Goal: Transaction & Acquisition: Purchase product/service

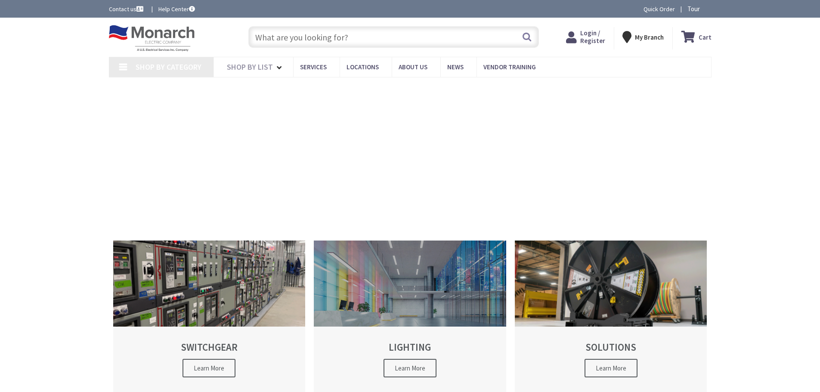
type input "[STREET_ADDRESS][US_STATE]"
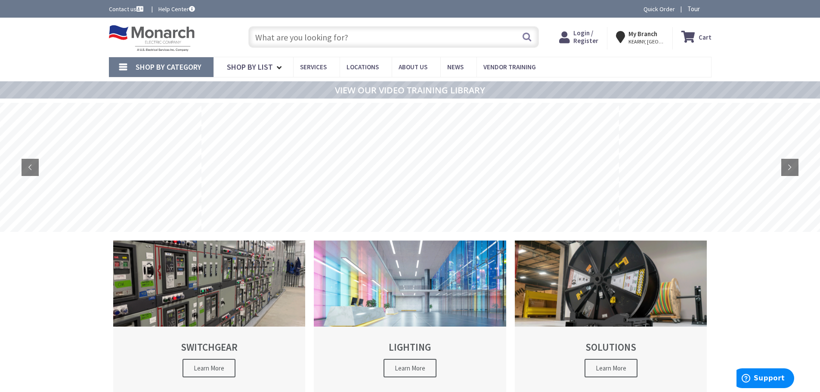
click at [317, 41] on input "text" at bounding box center [393, 37] width 291 height 22
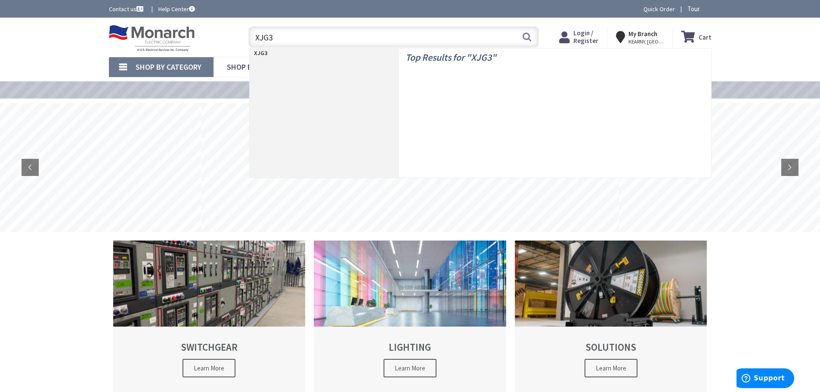
type input "XJG38"
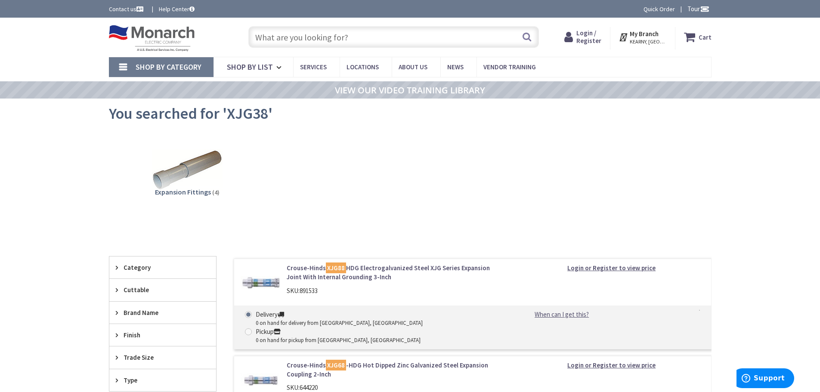
click at [293, 39] on input "text" at bounding box center [393, 37] width 291 height 22
type input "XJG38HDG"
